Goal: Find specific page/section: Find specific page/section

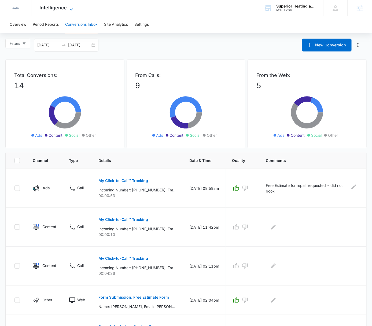
click at [74, 7] on icon at bounding box center [71, 9] width 6 height 6
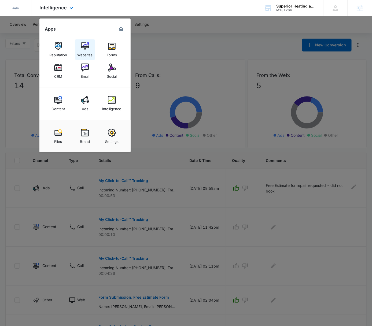
click at [86, 50] on link "Websites" at bounding box center [85, 49] width 20 height 20
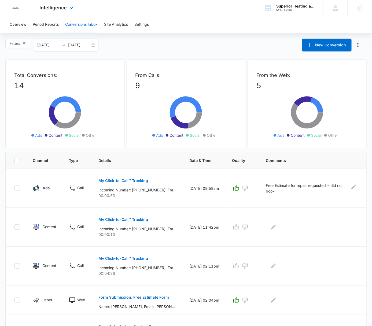
click at [200, 13] on div "Dedicated to Helping You Make Your Customers Comfortable Indoors. We are a mark…" at bounding box center [186, 8] width 372 height 16
click at [66, 5] on span "Intelligence" at bounding box center [52, 8] width 27 height 6
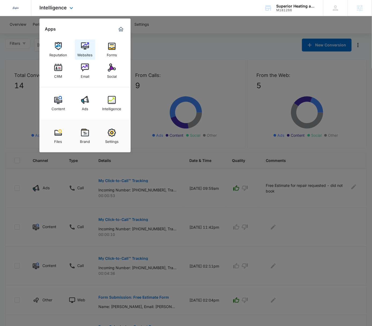
click at [87, 51] on div "Websites" at bounding box center [84, 53] width 15 height 7
